Goal: Use online tool/utility: Utilize a website feature to perform a specific function

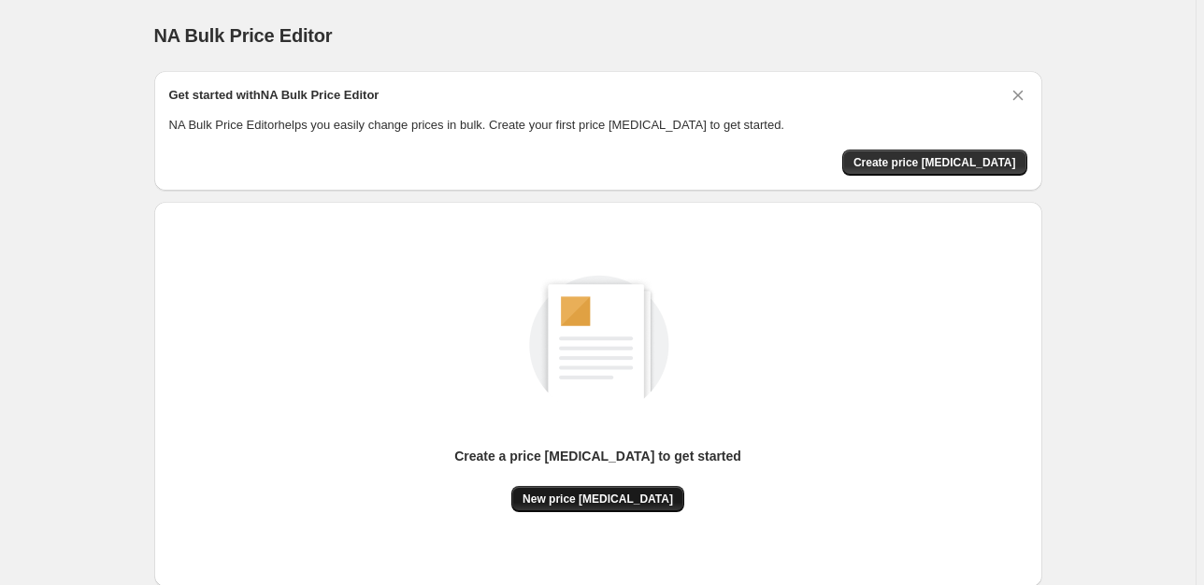
click at [638, 503] on span "New price [MEDICAL_DATA]" at bounding box center [598, 499] width 151 height 15
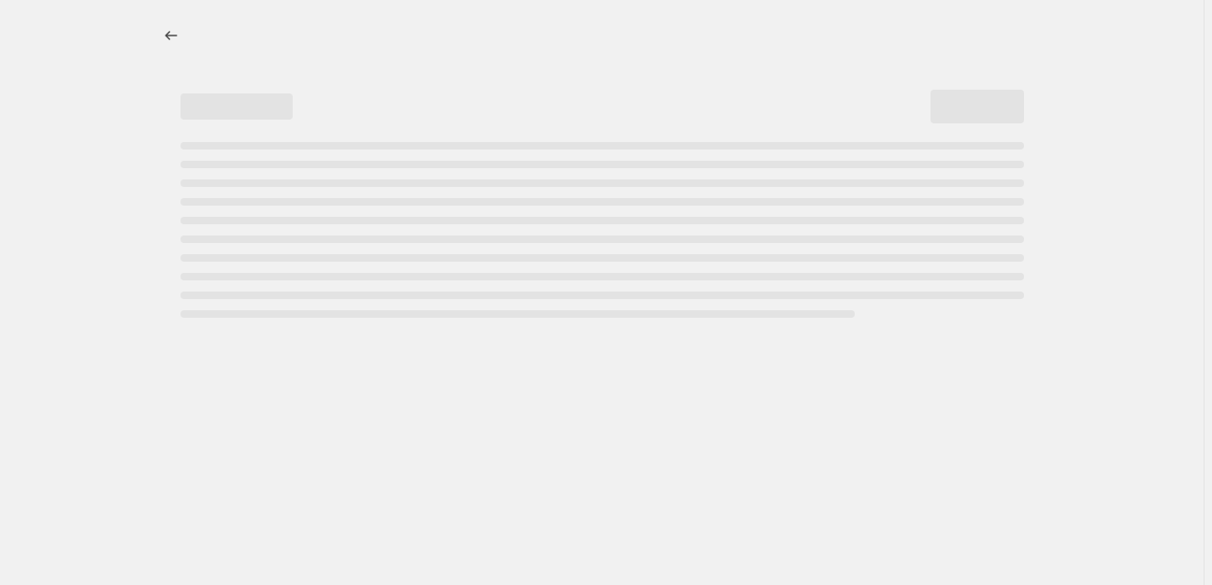
select select "percentage"
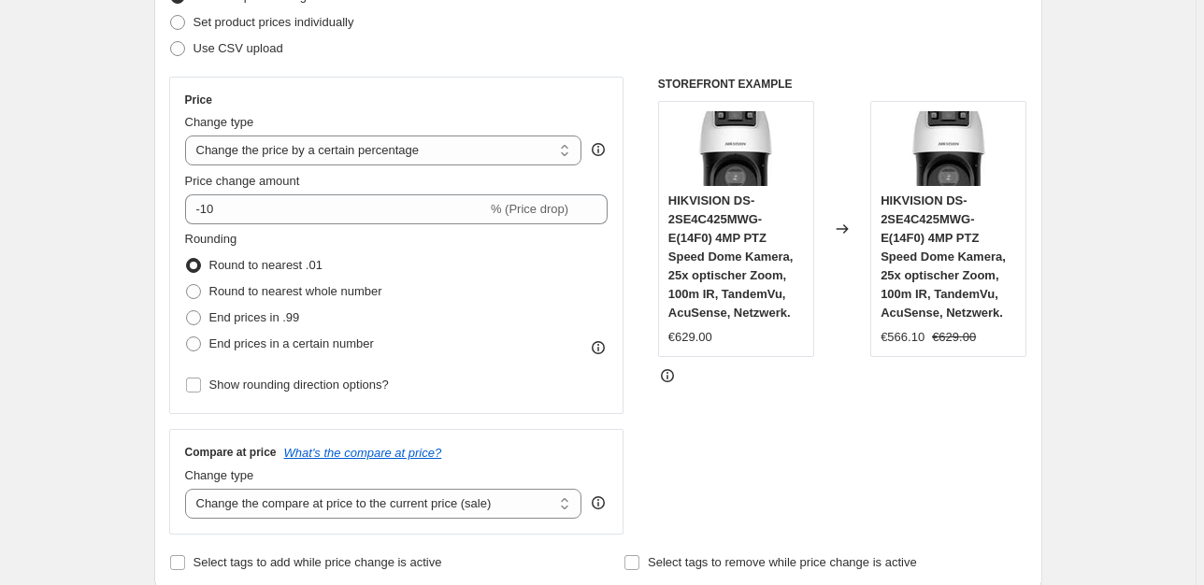
scroll to position [265, 0]
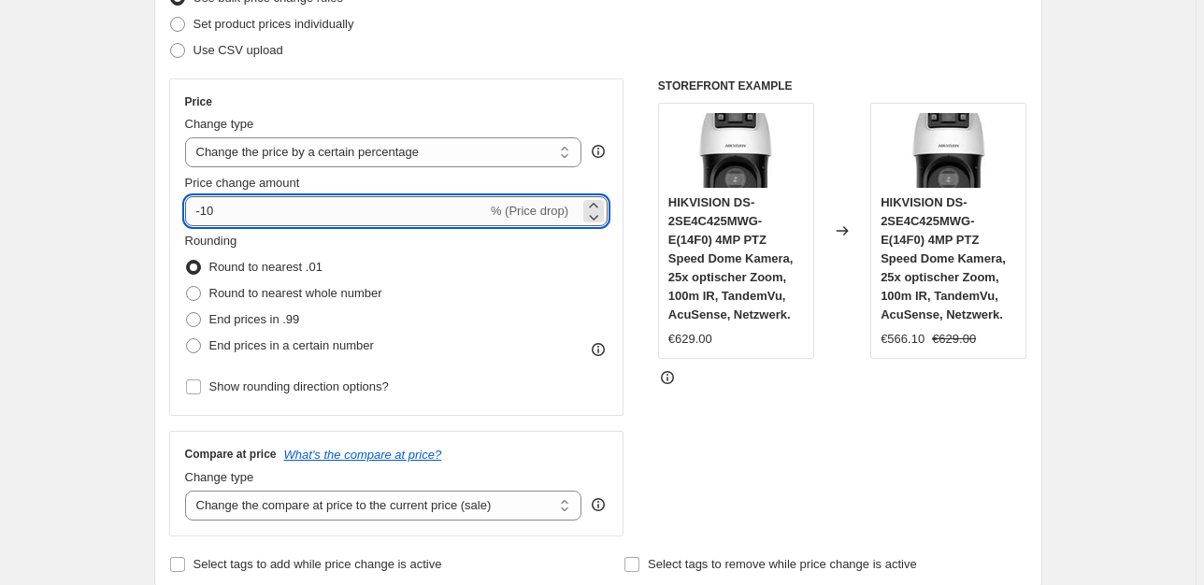
click at [265, 198] on input "-10" at bounding box center [336, 211] width 302 height 30
click at [267, 200] on input "-10" at bounding box center [336, 211] width 302 height 30
type input "-25"
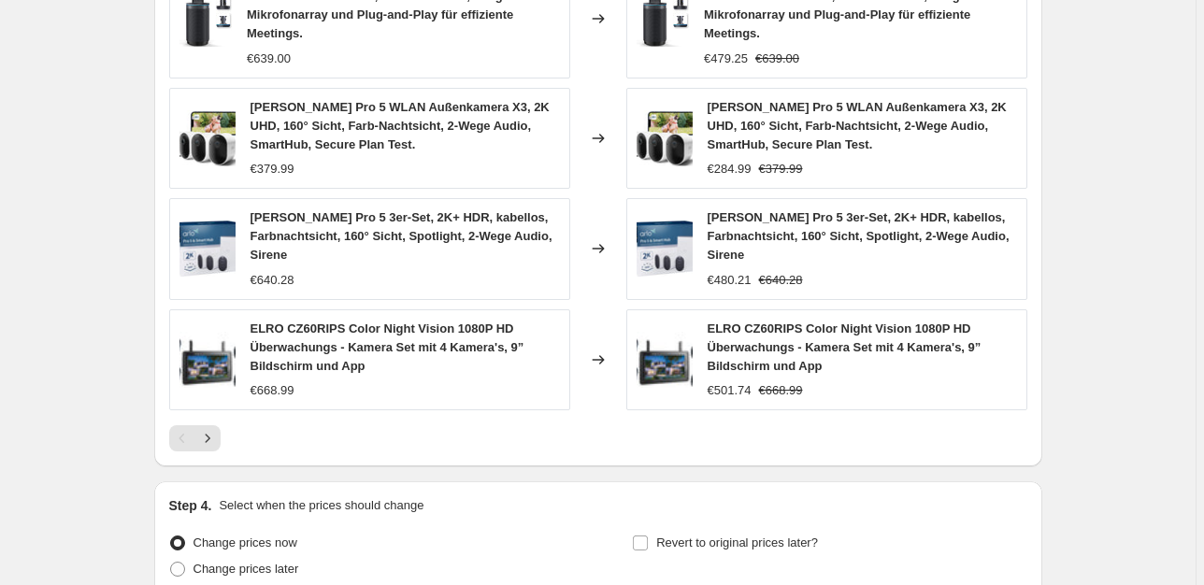
scroll to position [1298, 0]
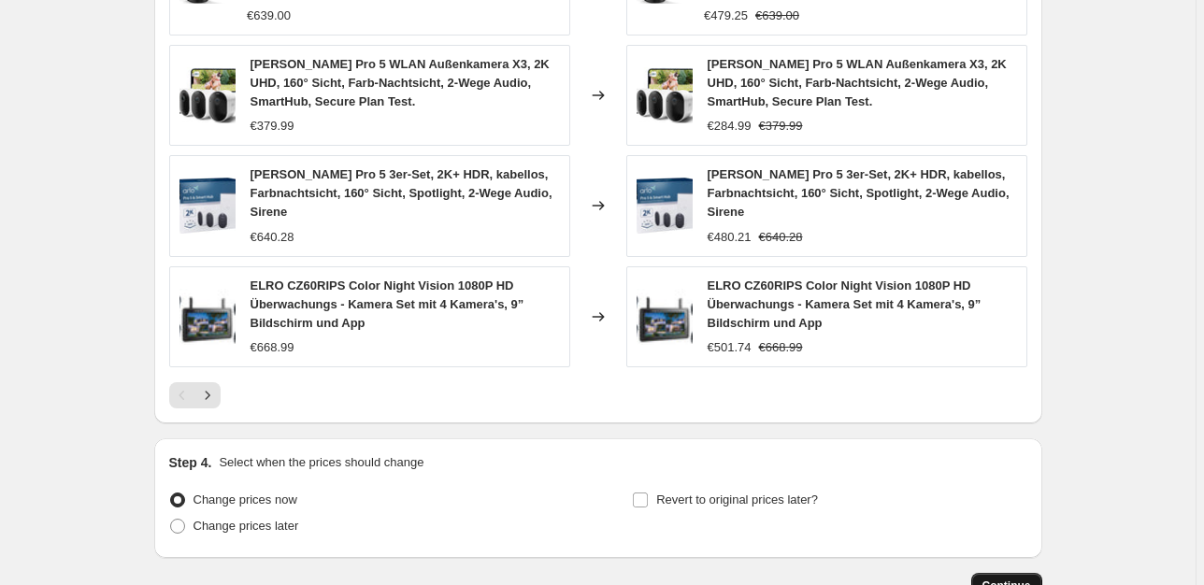
click at [1012, 576] on button "Continue" at bounding box center [1006, 586] width 71 height 26
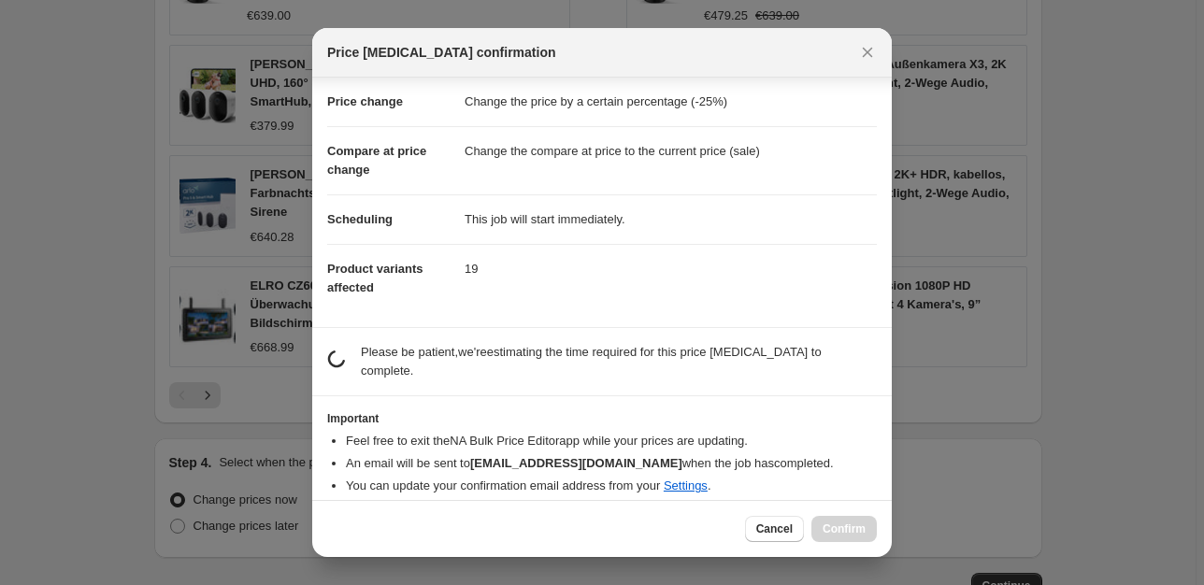
scroll to position [30, 0]
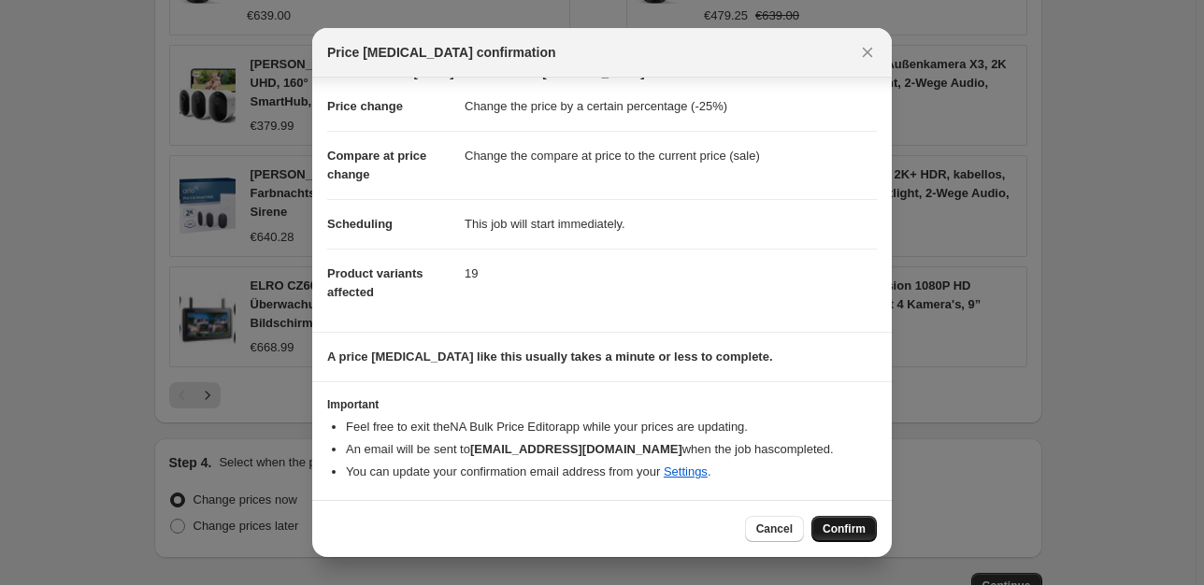
click at [834, 522] on button "Confirm" at bounding box center [843, 529] width 65 height 26
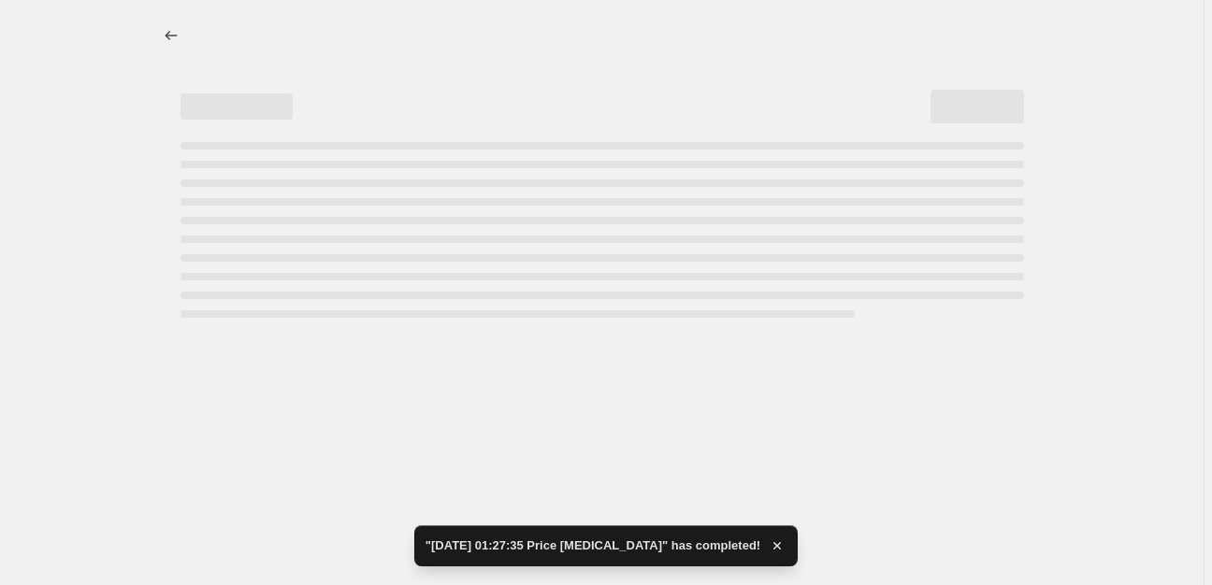
select select "percentage"
